Goal: Check status: Check status

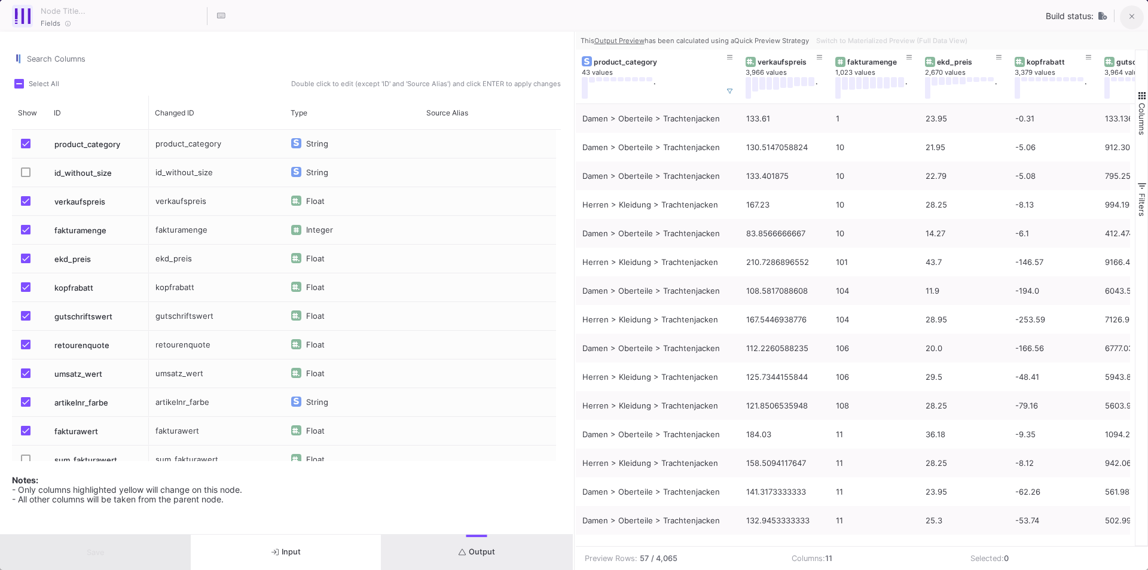
click at [1130, 20] on icon at bounding box center [1132, 17] width 5 height 8
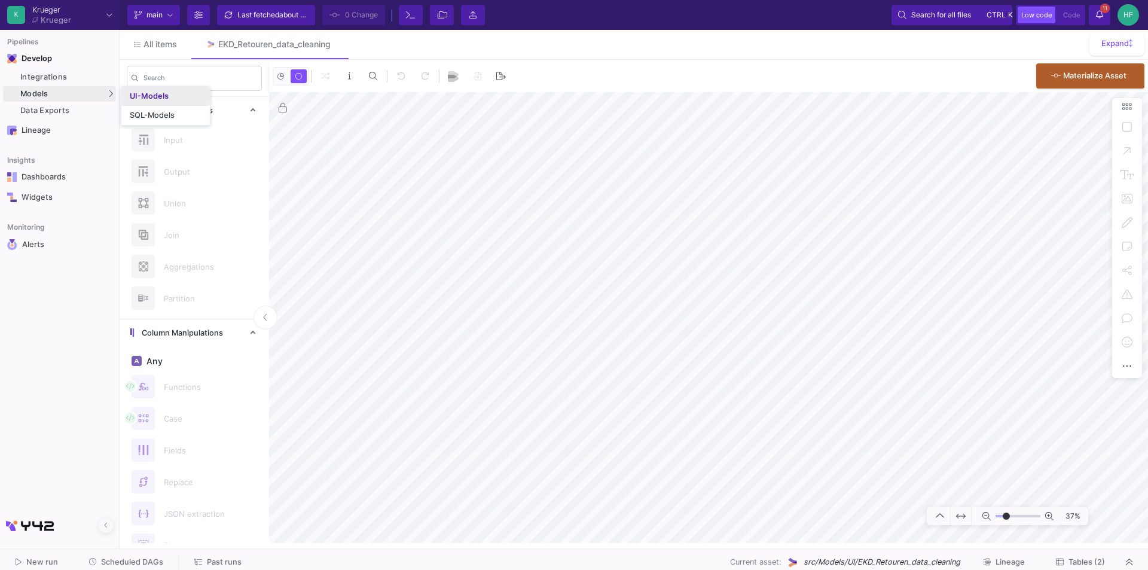
click at [166, 99] on div "UI-Models" at bounding box center [149, 97] width 39 height 10
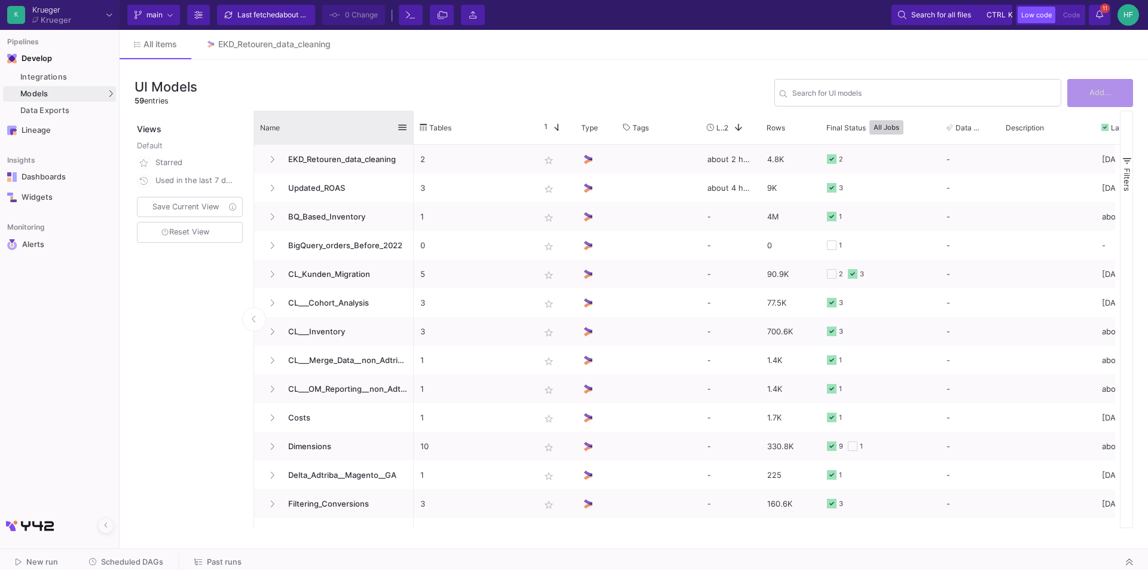
click at [412, 117] on div at bounding box center [414, 127] width 5 height 33
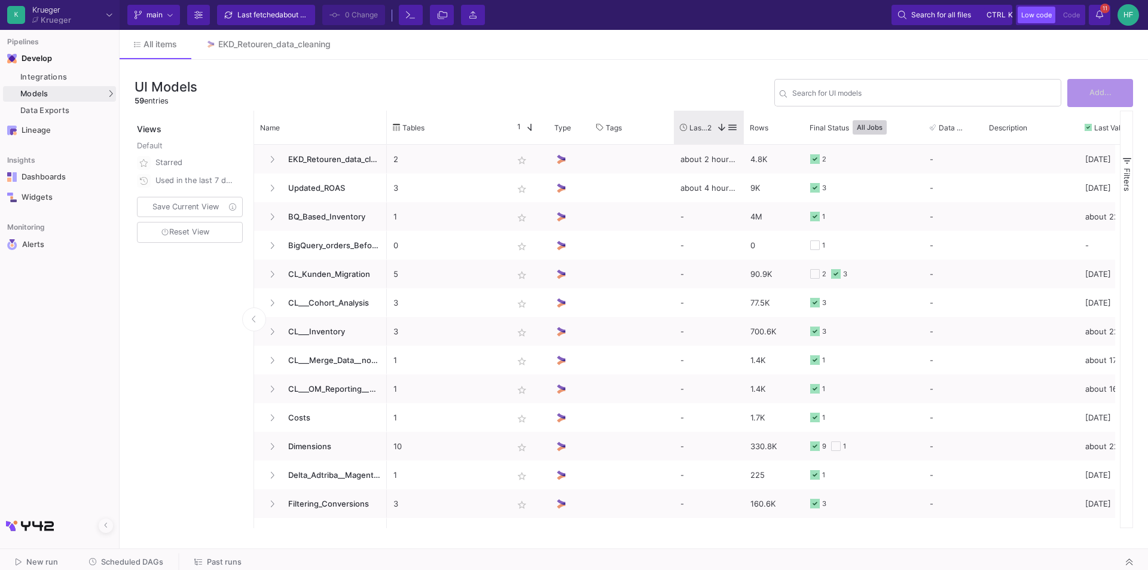
drag, startPoint x: 733, startPoint y: 126, endPoint x: 743, endPoint y: 125, distance: 10.2
click at [743, 125] on div at bounding box center [744, 127] width 5 height 33
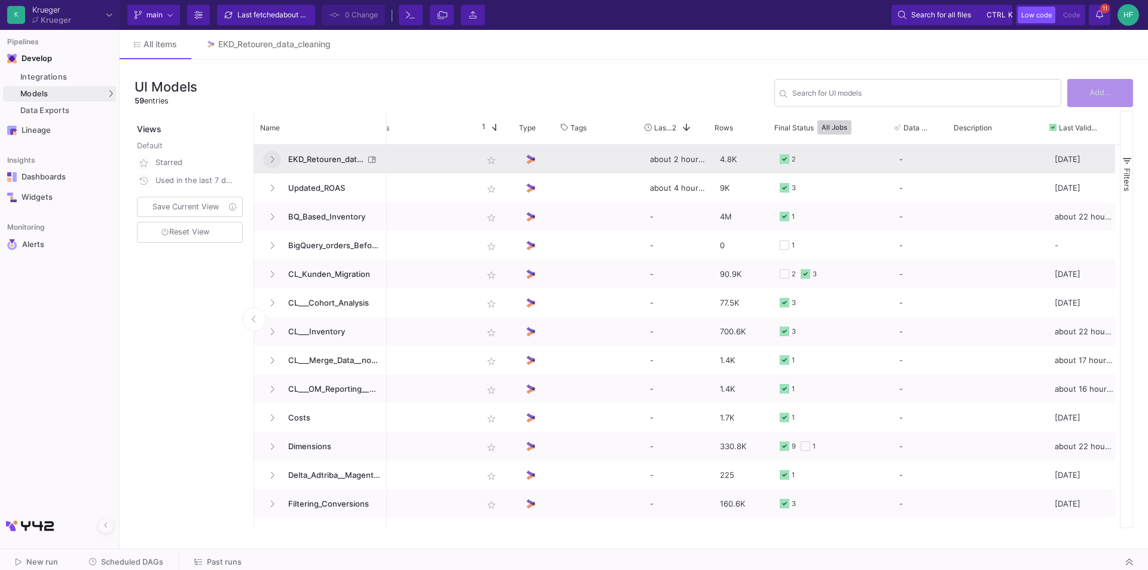
click at [275, 156] on button at bounding box center [272, 160] width 18 height 18
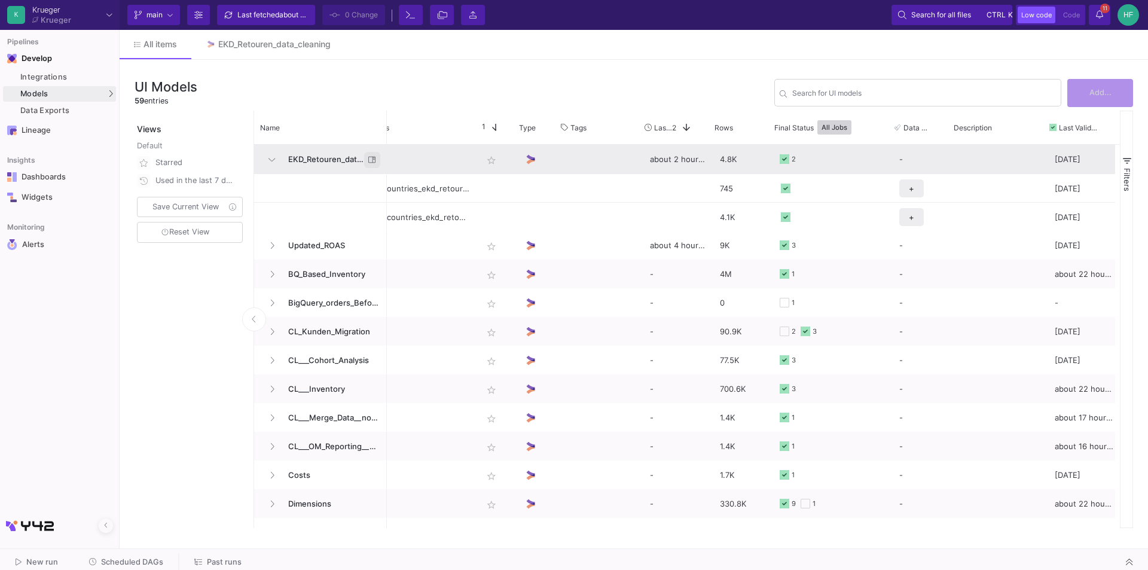
click at [374, 157] on icon at bounding box center [372, 160] width 8 height 8
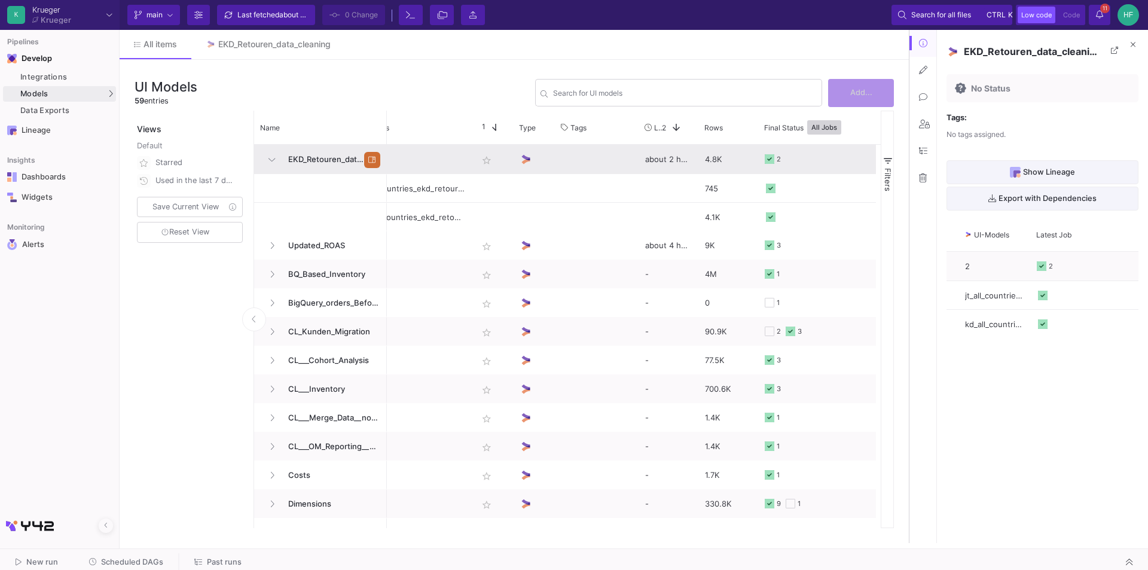
click at [306, 157] on span "EKD_Retouren_data_cleaning" at bounding box center [322, 159] width 83 height 28
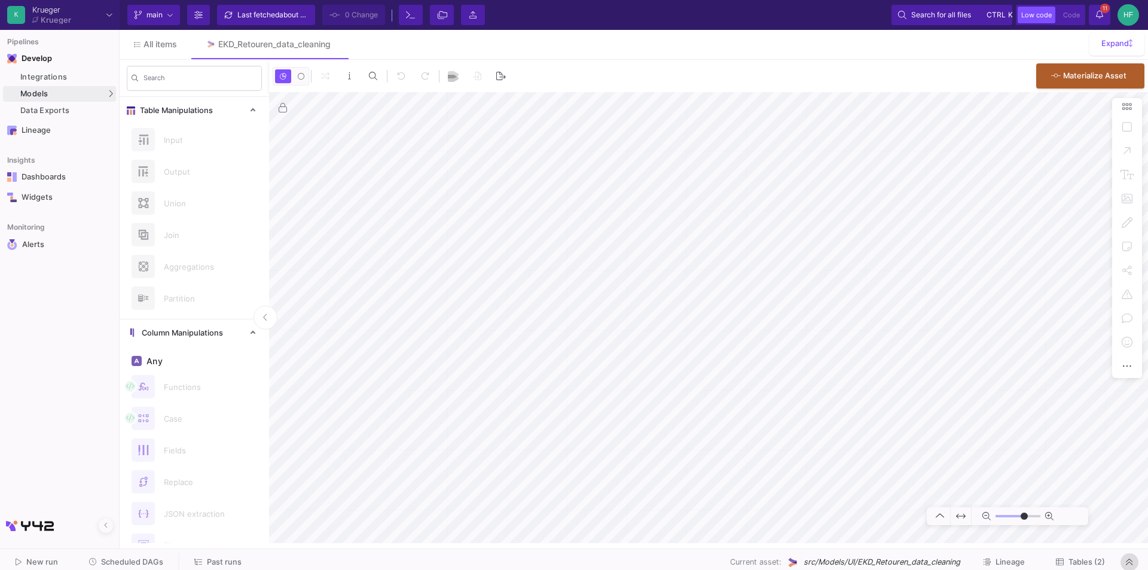
click at [1133, 560] on icon at bounding box center [1129, 562] width 7 height 8
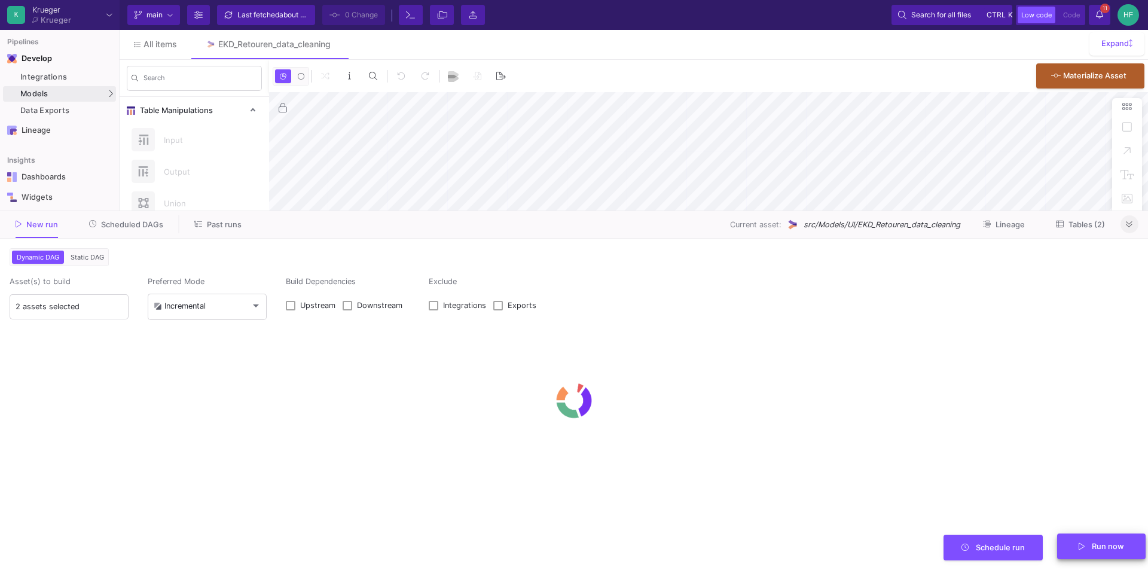
type input "-21"
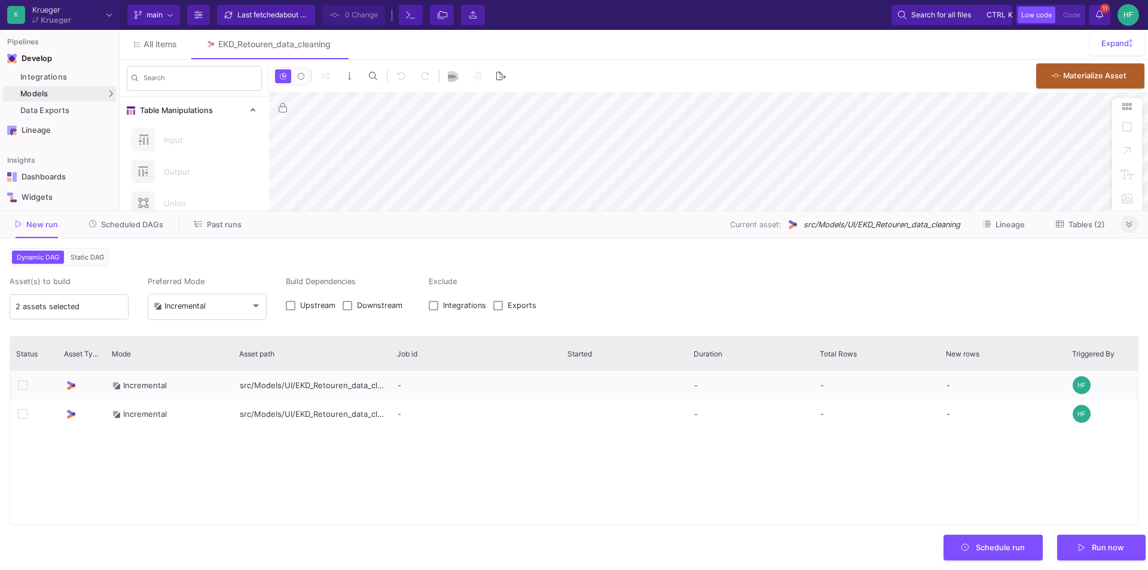
click at [109, 227] on span "Scheduled DAGs" at bounding box center [132, 224] width 62 height 9
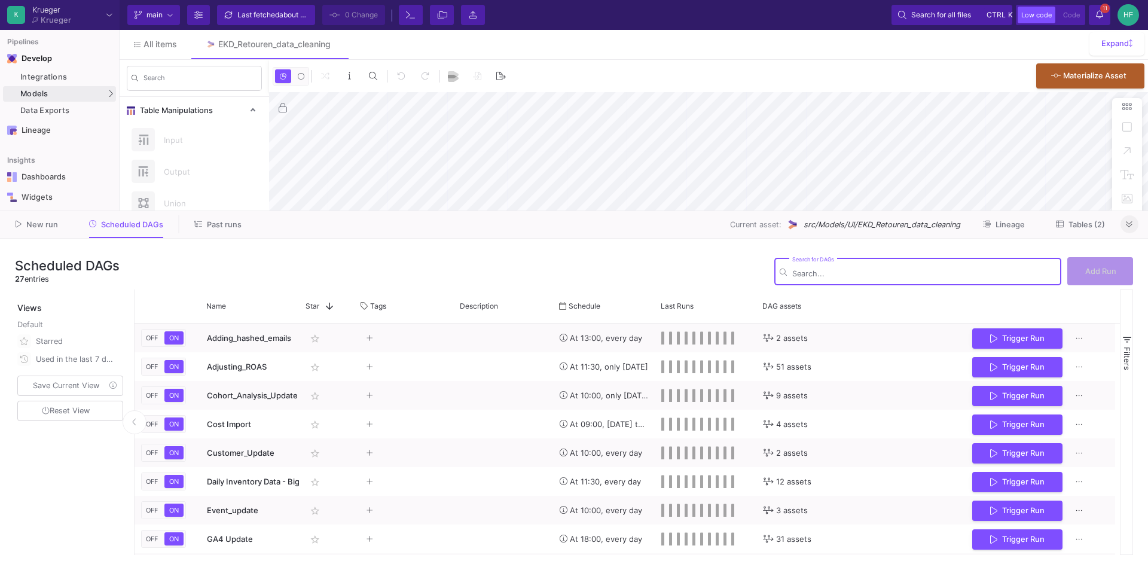
click at [221, 227] on span "Past runs" at bounding box center [224, 224] width 35 height 9
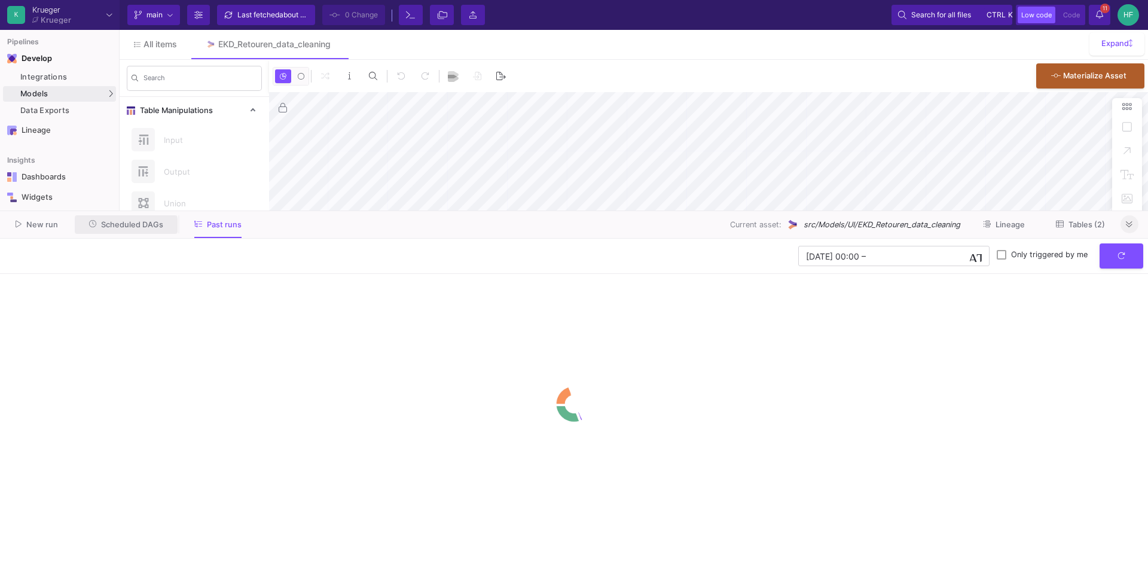
click at [117, 227] on span "Scheduled DAGs" at bounding box center [132, 224] width 62 height 9
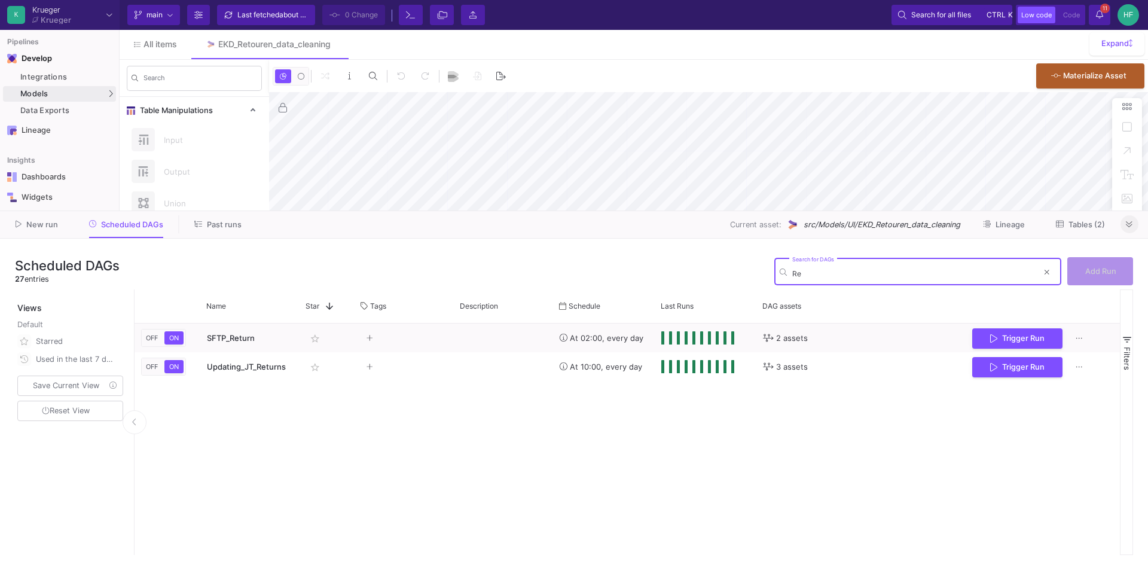
type input "R"
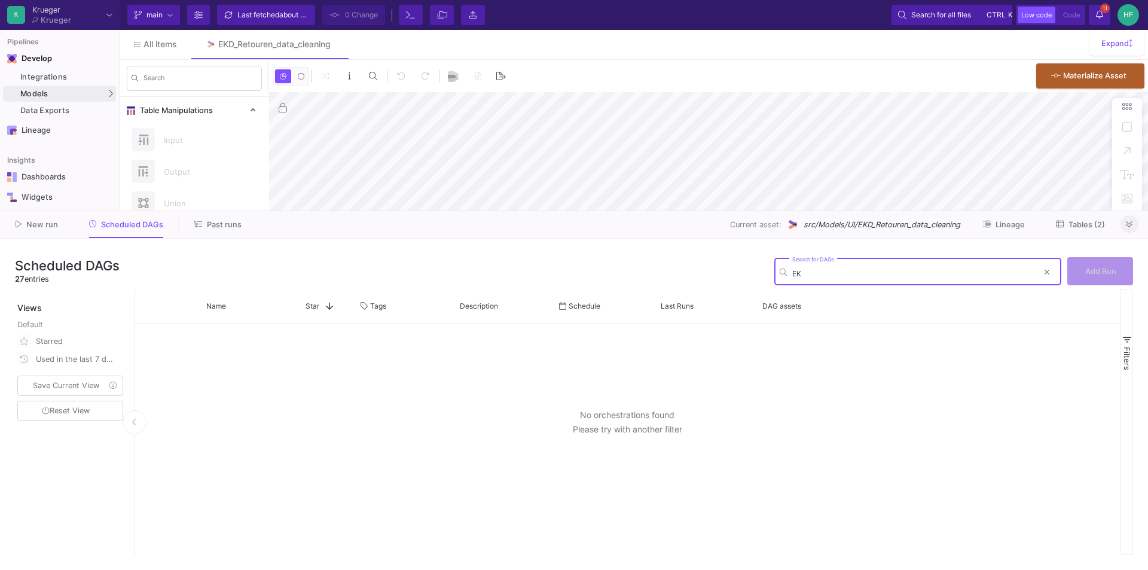
type input "E"
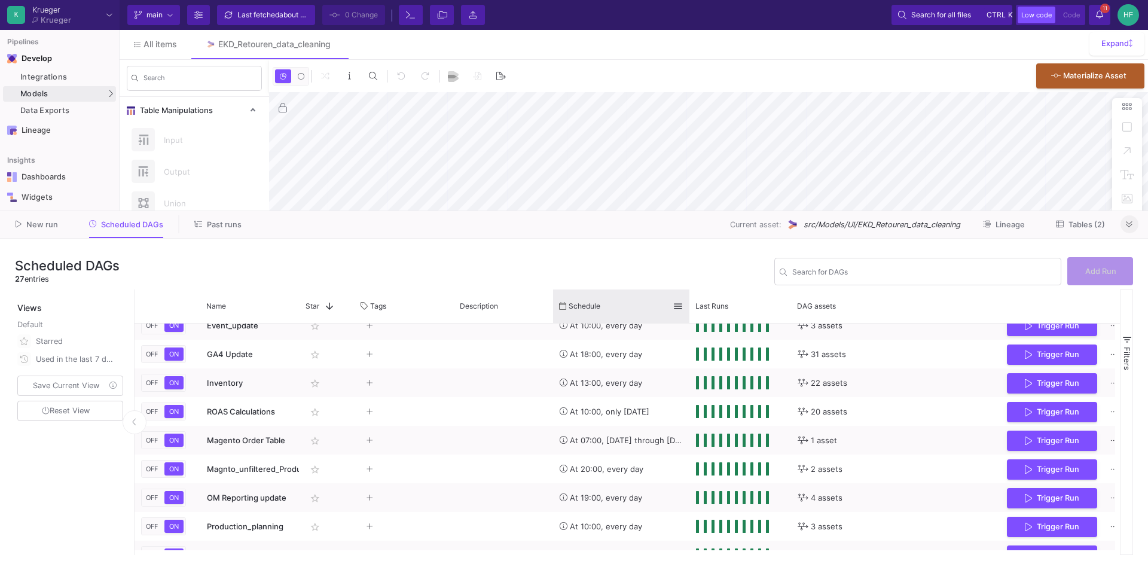
drag, startPoint x: 654, startPoint y: 297, endPoint x: 691, endPoint y: 302, distance: 37.4
click at [692, 298] on div at bounding box center [689, 305] width 5 height 33
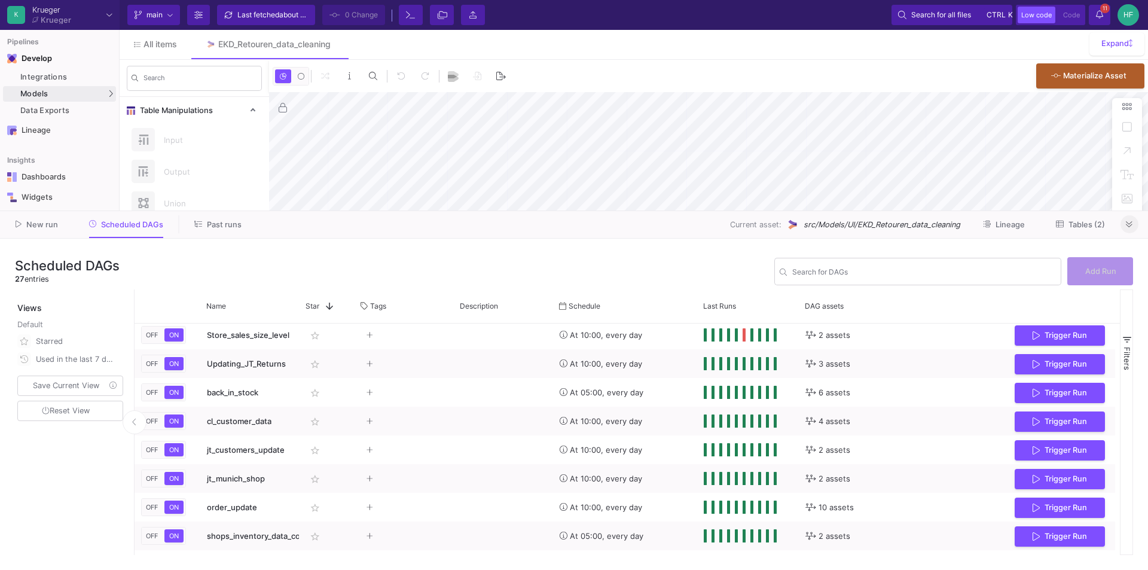
click at [1126, 223] on icon at bounding box center [1129, 225] width 7 height 8
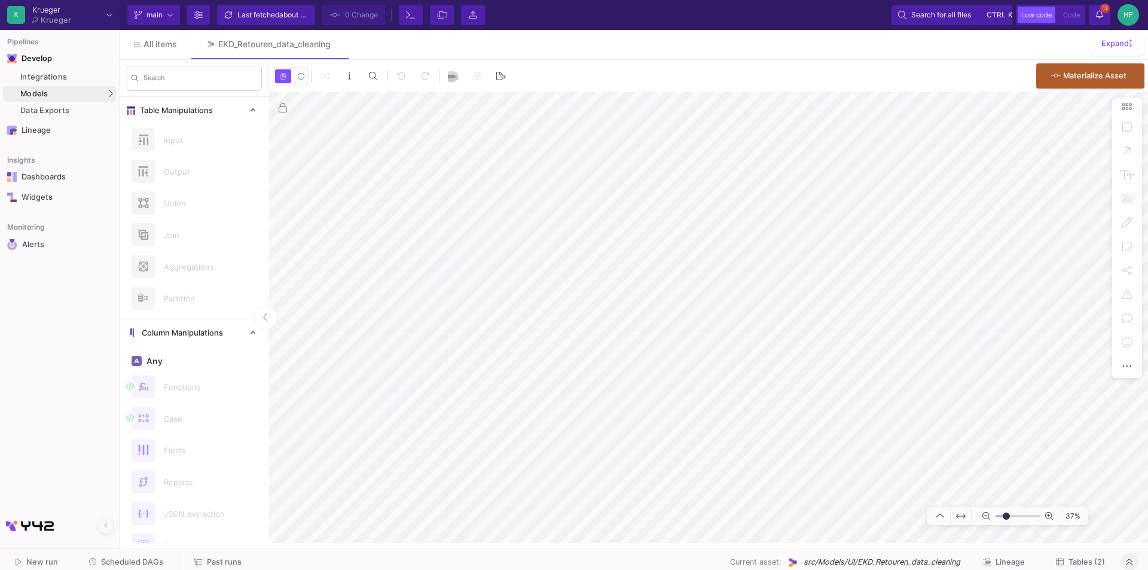
type input "-15"
click at [120, 558] on span "Scheduled DAGs" at bounding box center [132, 561] width 62 height 9
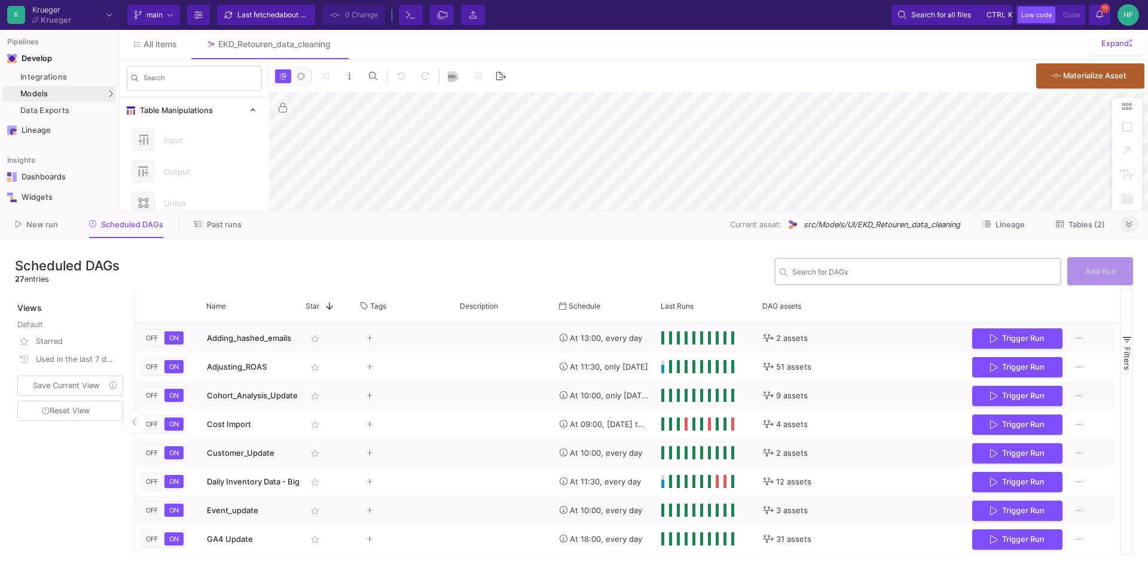
click at [825, 266] on div "Search for DAGs" at bounding box center [925, 270] width 264 height 29
click at [818, 272] on input "Search for DAGs" at bounding box center [925, 273] width 264 height 9
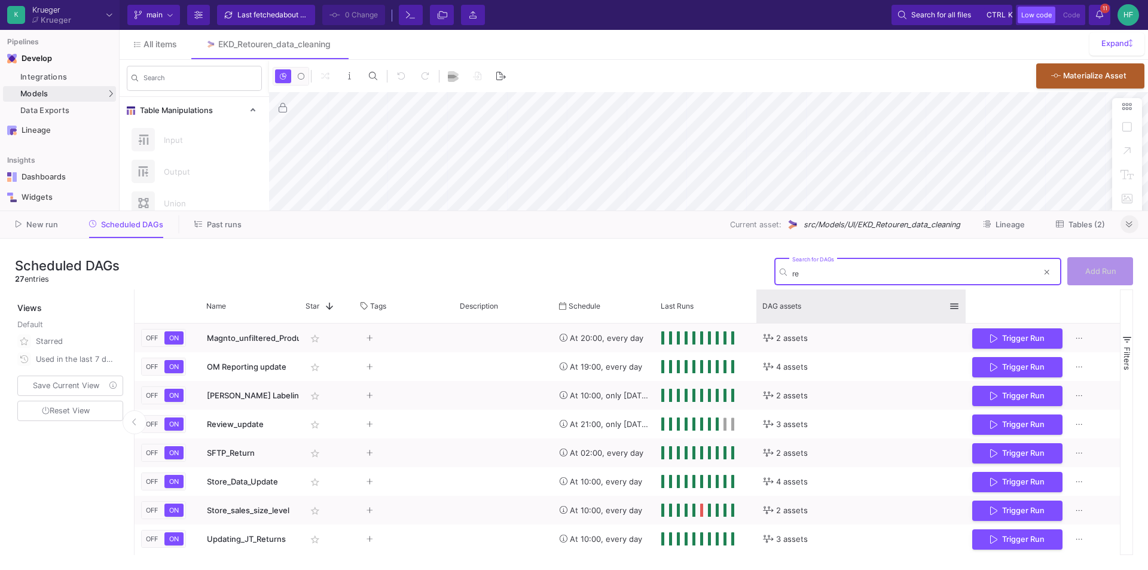
type input "ret"
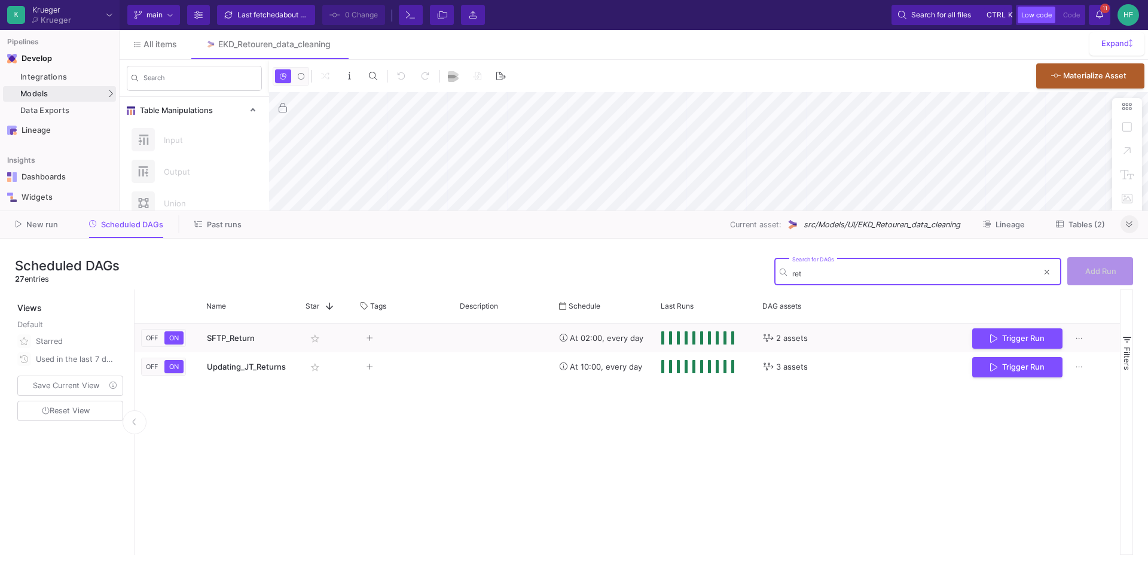
drag, startPoint x: 839, startPoint y: 272, endPoint x: 777, endPoint y: 266, distance: 61.8
click at [777, 266] on div "ret Search for DAGs" at bounding box center [918, 270] width 287 height 29
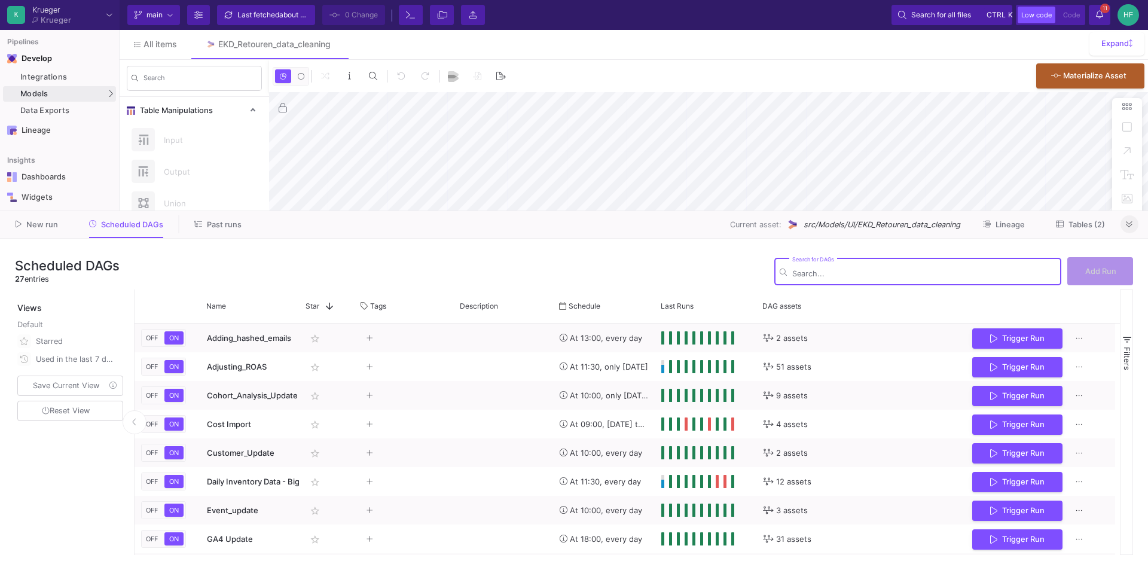
click at [221, 229] on button "Past runs" at bounding box center [218, 224] width 76 height 19
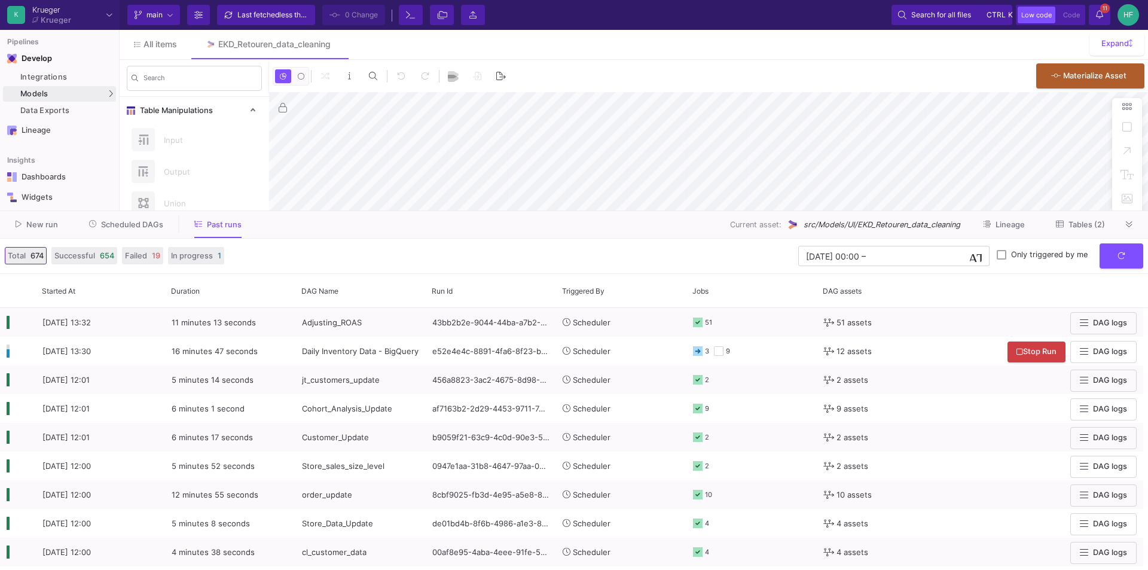
type input "-21"
click at [731, 41] on div "All items EKD_Retouren_data_cleaning" at bounding box center [634, 44] width 1029 height 29
